Goal: Find specific page/section: Find specific page/section

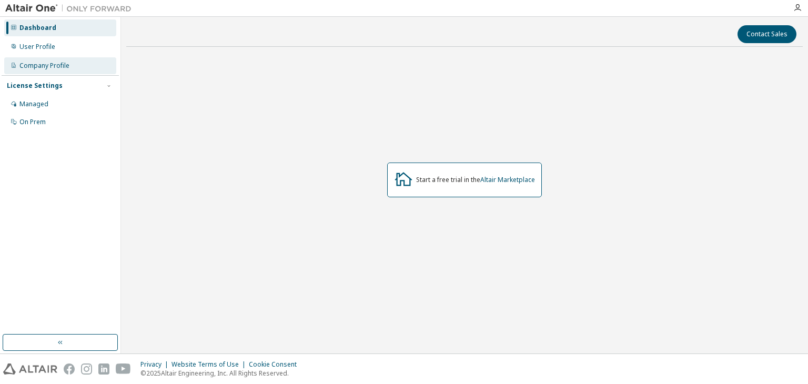
click at [56, 72] on div "Company Profile" at bounding box center [60, 65] width 112 height 17
click at [49, 99] on div "Managed" at bounding box center [60, 104] width 112 height 17
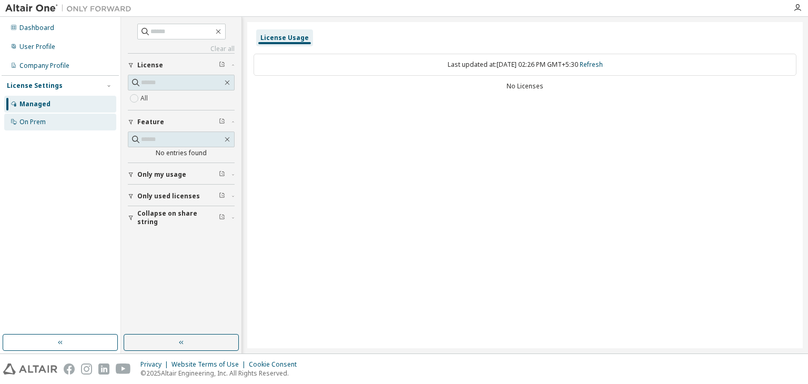
click at [38, 125] on div "On Prem" at bounding box center [32, 122] width 26 height 8
